Goal: Task Accomplishment & Management: Use online tool/utility

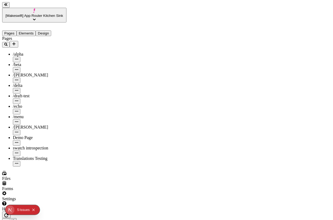
click at [9, 213] on icon "button" at bounding box center [6, 215] width 4 height 4
type input "/demo-page"
click at [33, 209] on icon "Collapse issues badge" at bounding box center [33, 210] width 2 height 2
click at [39, 156] on div "Translations Testing" at bounding box center [40, 158] width 54 height 5
type input "/translation-test"
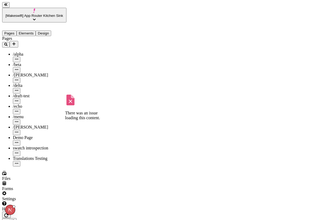
click at [34, 146] on div "swatch introspection" at bounding box center [40, 151] width 54 height 10
type input "/page-4"
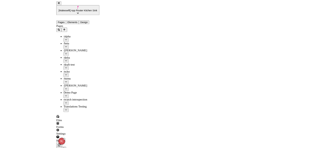
scroll to position [0, 22]
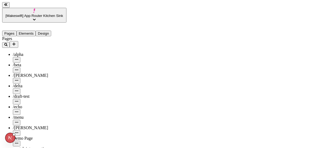
scroll to position [0, 27]
type input "75"
type input "55"
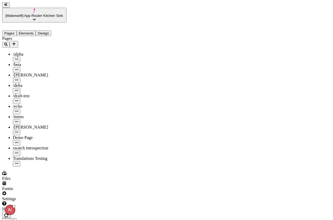
scroll to position [0, 30]
